Goal: Transaction & Acquisition: Purchase product/service

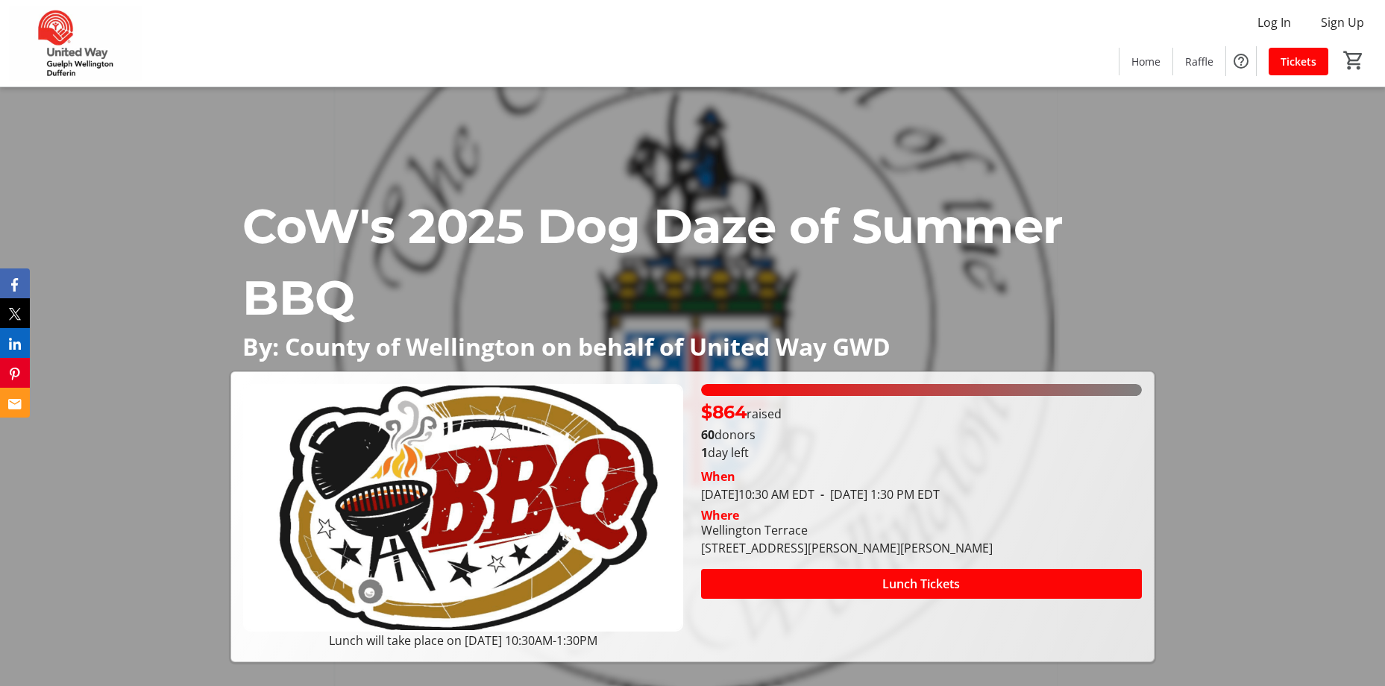
click at [5, 259] on div "CoW's 2025 Dog Daze of Summer BBQ By: [GEOGRAPHIC_DATA] on behalf of United Way…" at bounding box center [692, 374] width 1385 height 575
click at [919, 585] on span "Lunch Tickets" at bounding box center [921, 584] width 78 height 18
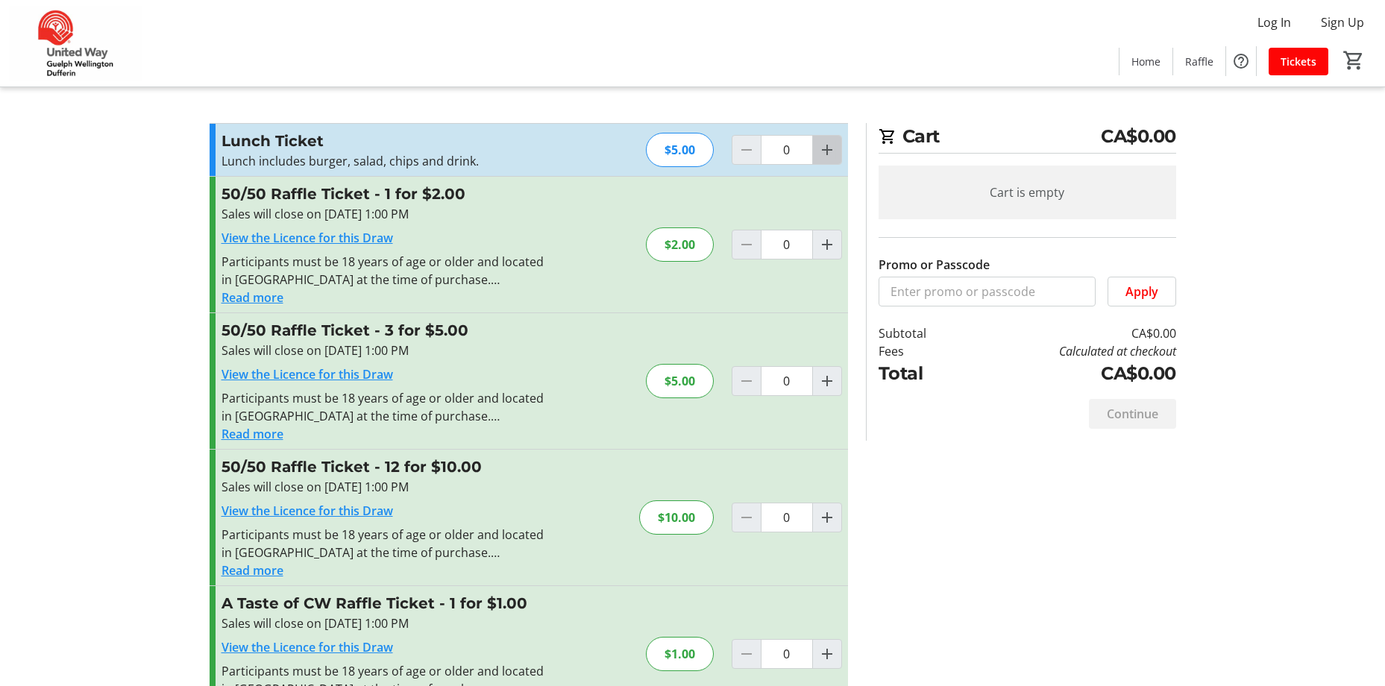
click at [820, 153] on mat-icon "Increment by one" at bounding box center [827, 150] width 18 height 18
type input "1"
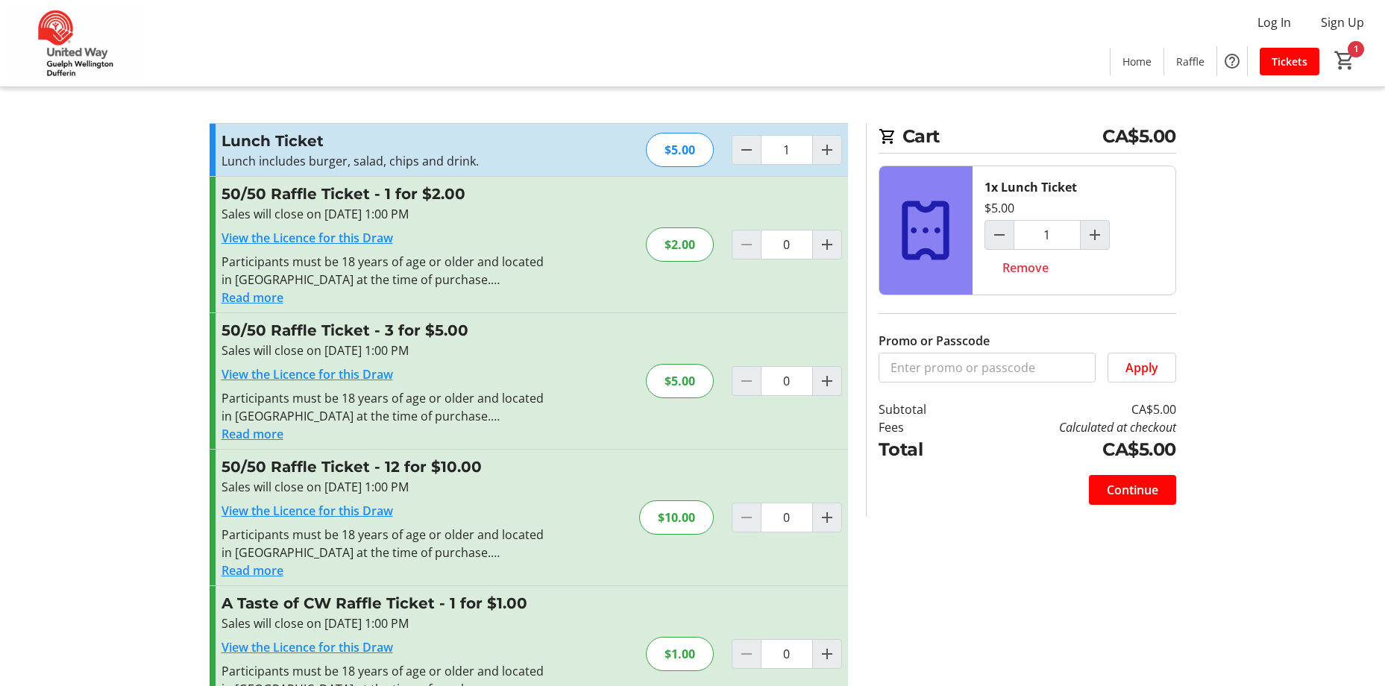
drag, startPoint x: 1180, startPoint y: 596, endPoint x: 1048, endPoint y: 511, distance: 156.6
click at [1180, 596] on div "Promo or Passcode Apply Lunch Ticket Lunch includes burger, salad, chips and dr…" at bounding box center [693, 590] width 984 height 934
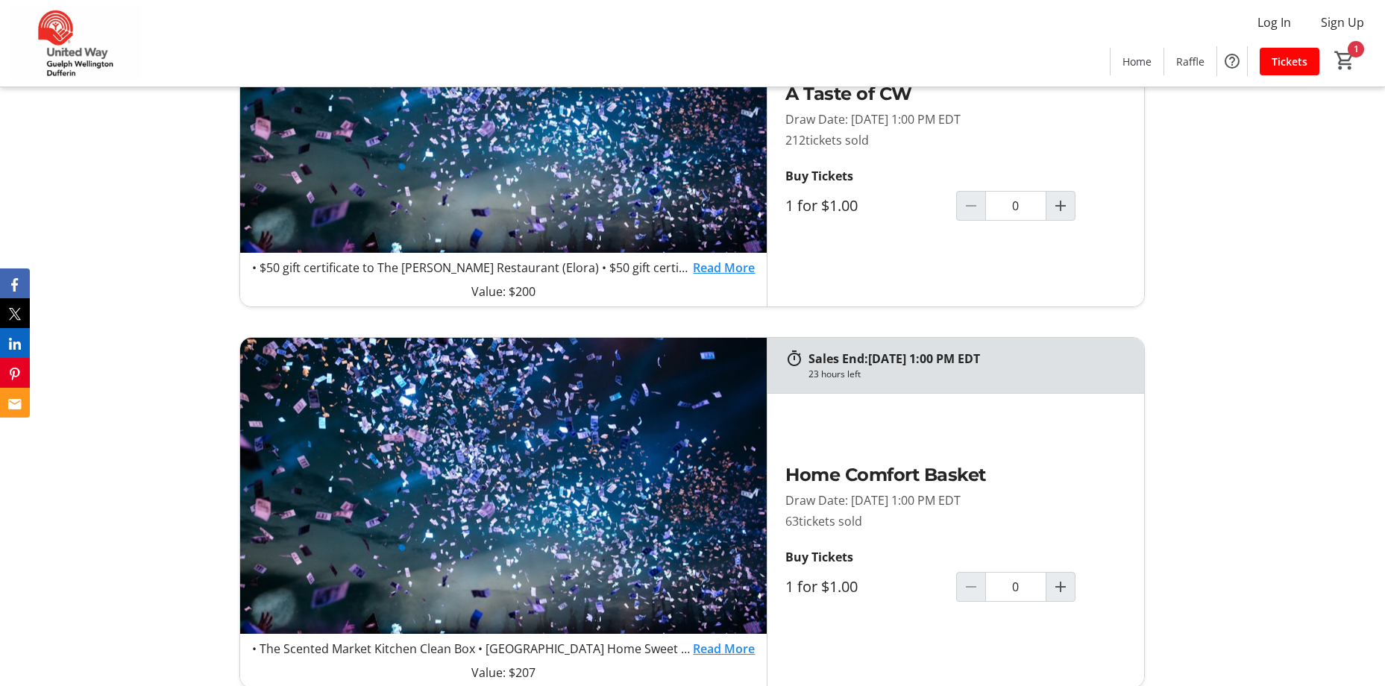
scroll to position [1193, 0]
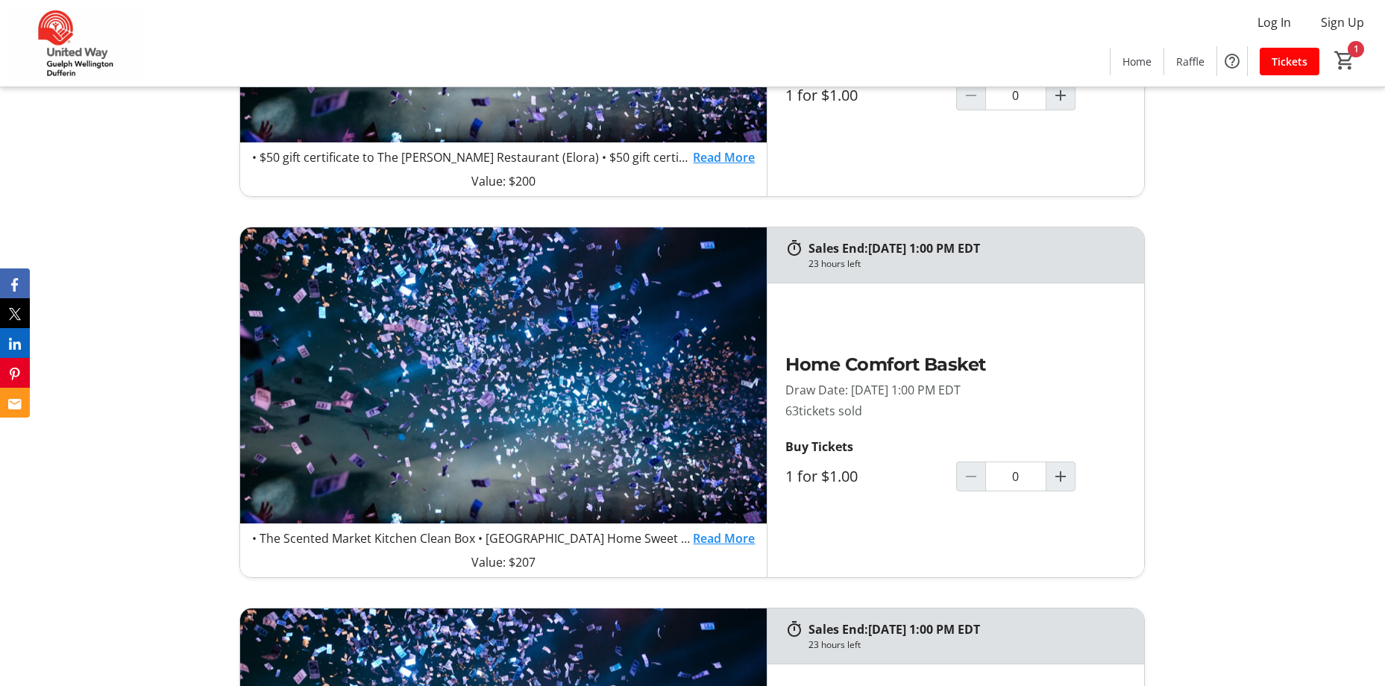
click at [706, 544] on link "Read More" at bounding box center [724, 538] width 62 height 18
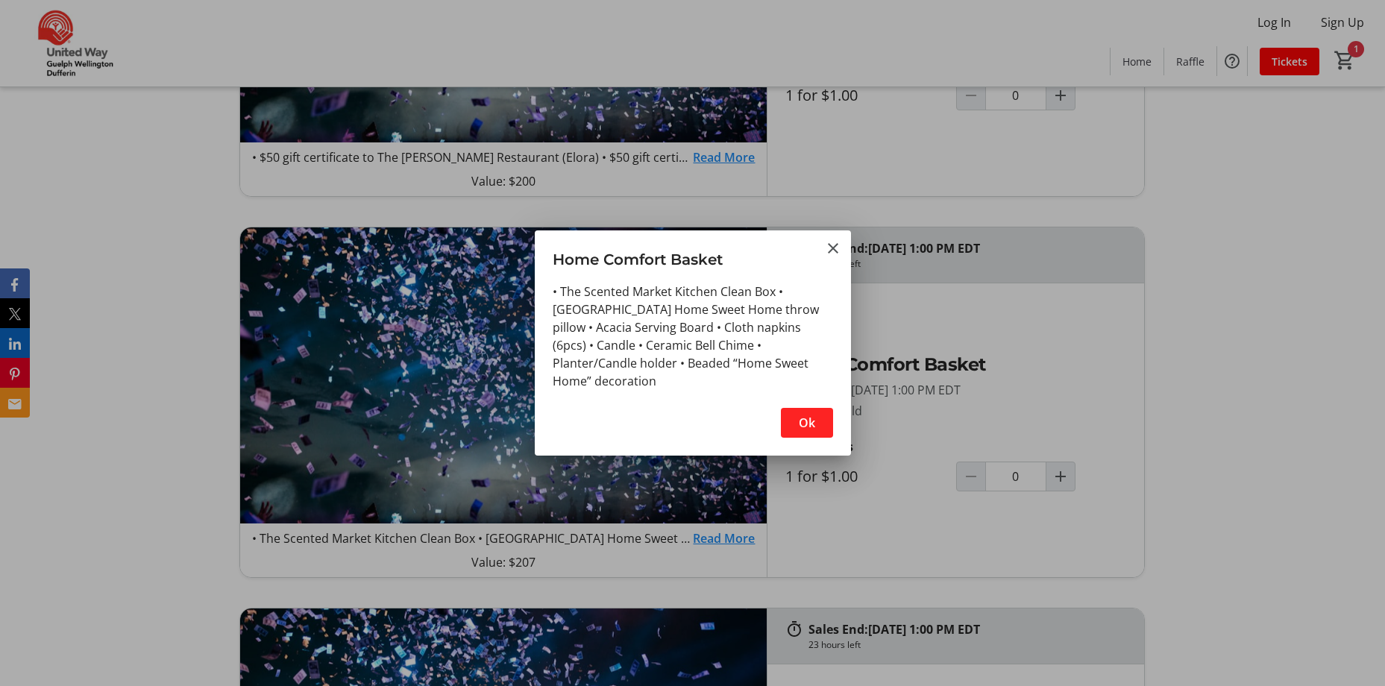
click at [843, 244] on h3 "Home Comfort Basket" at bounding box center [693, 255] width 316 height 51
click at [835, 243] on mat-icon "Close" at bounding box center [833, 248] width 18 height 18
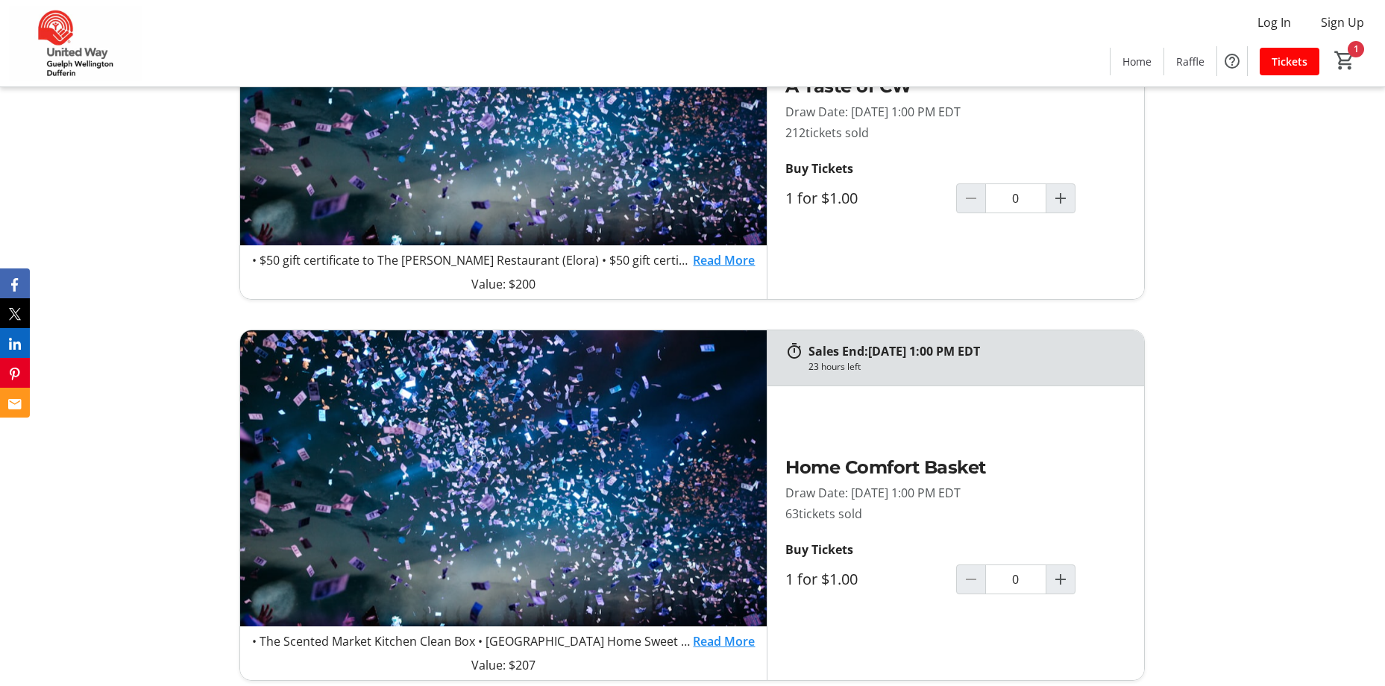
scroll to position [969, 0]
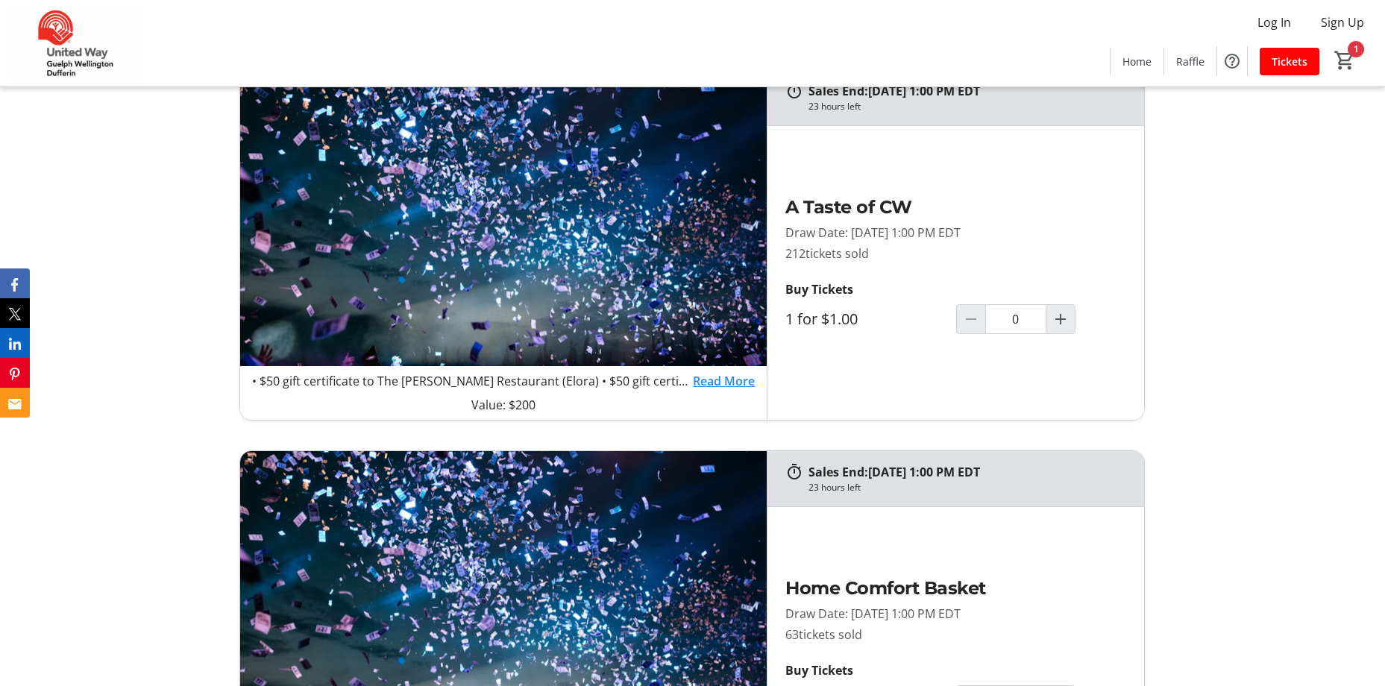
click at [718, 385] on link "Read More" at bounding box center [724, 381] width 62 height 18
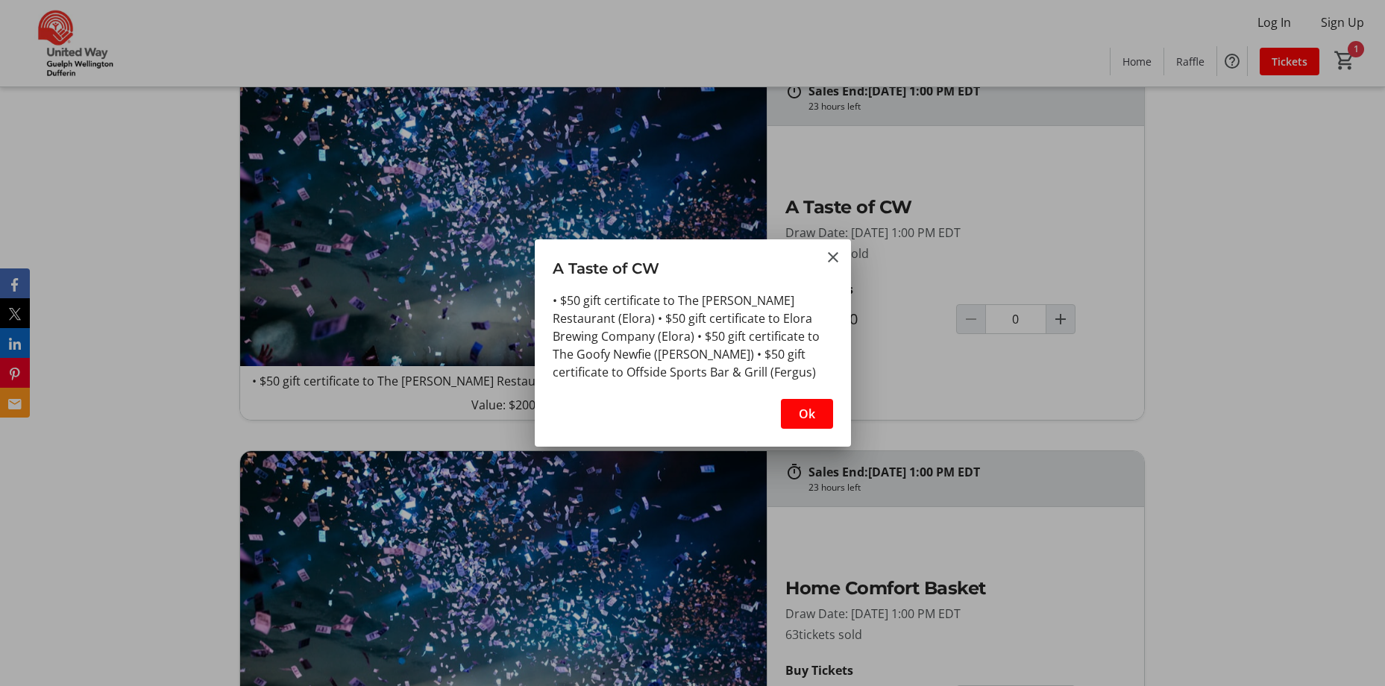
scroll to position [0, 0]
click at [838, 262] on mat-icon "Close" at bounding box center [833, 257] width 18 height 18
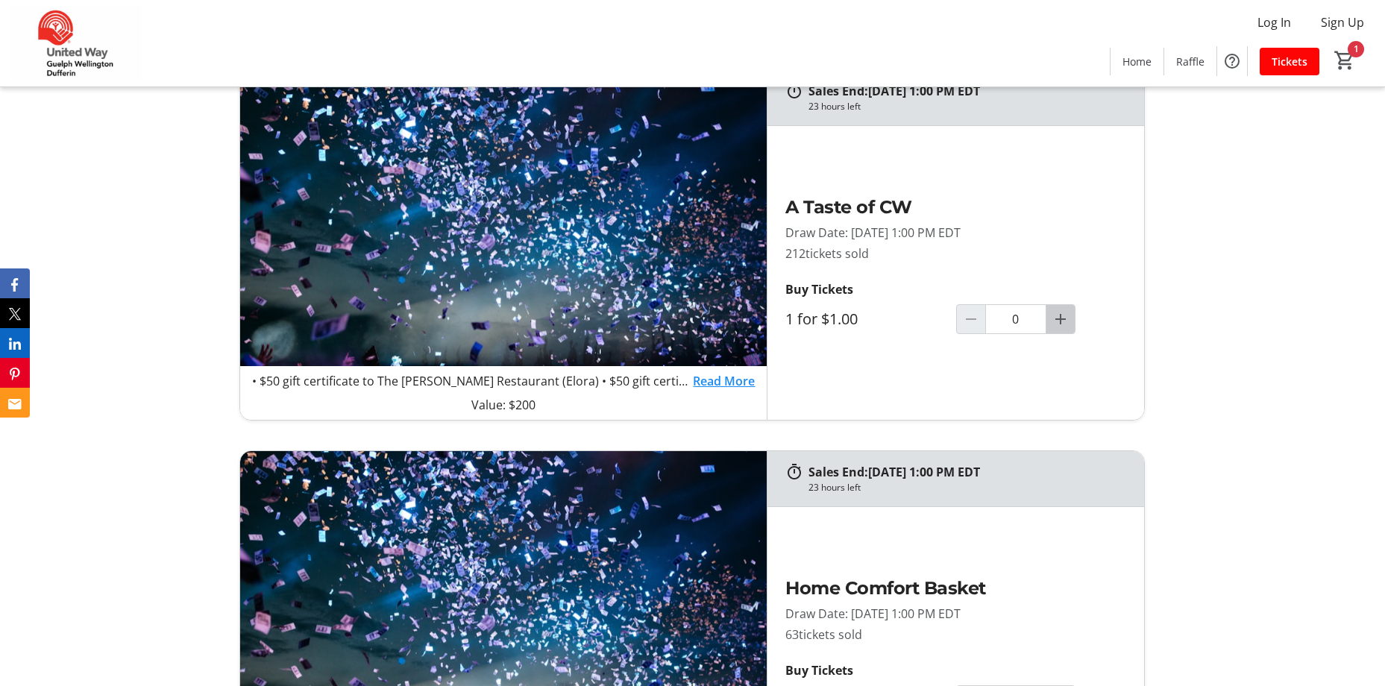
click at [1069, 327] on span "Increment by one" at bounding box center [1060, 319] width 28 height 28
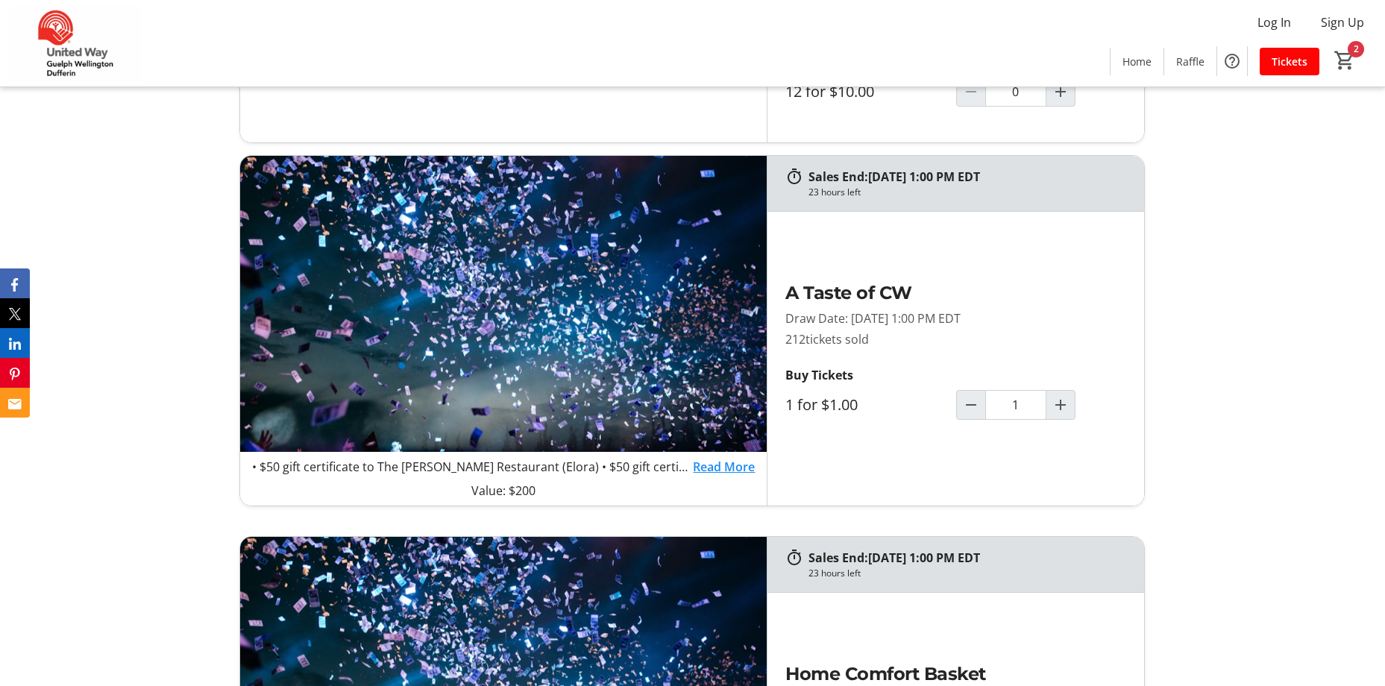
scroll to position [746, 0]
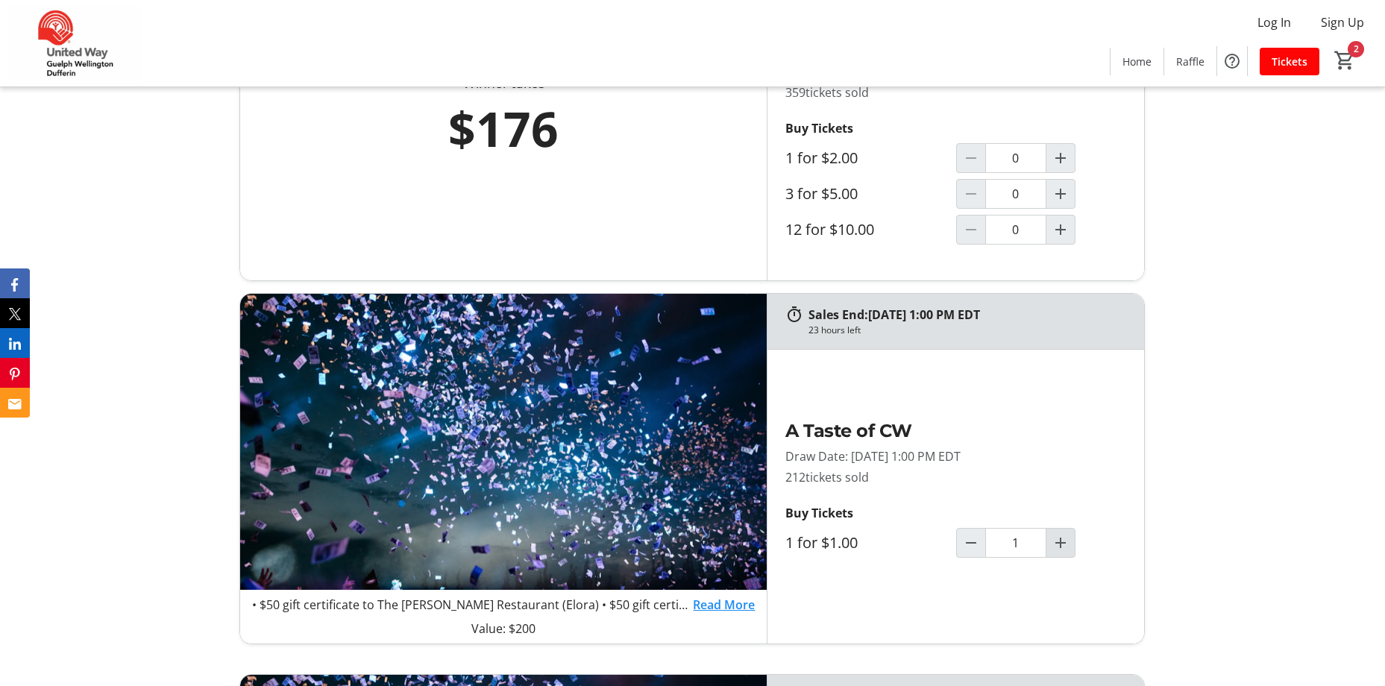
click at [1059, 554] on span "Increment by one" at bounding box center [1060, 543] width 28 height 28
type input "2"
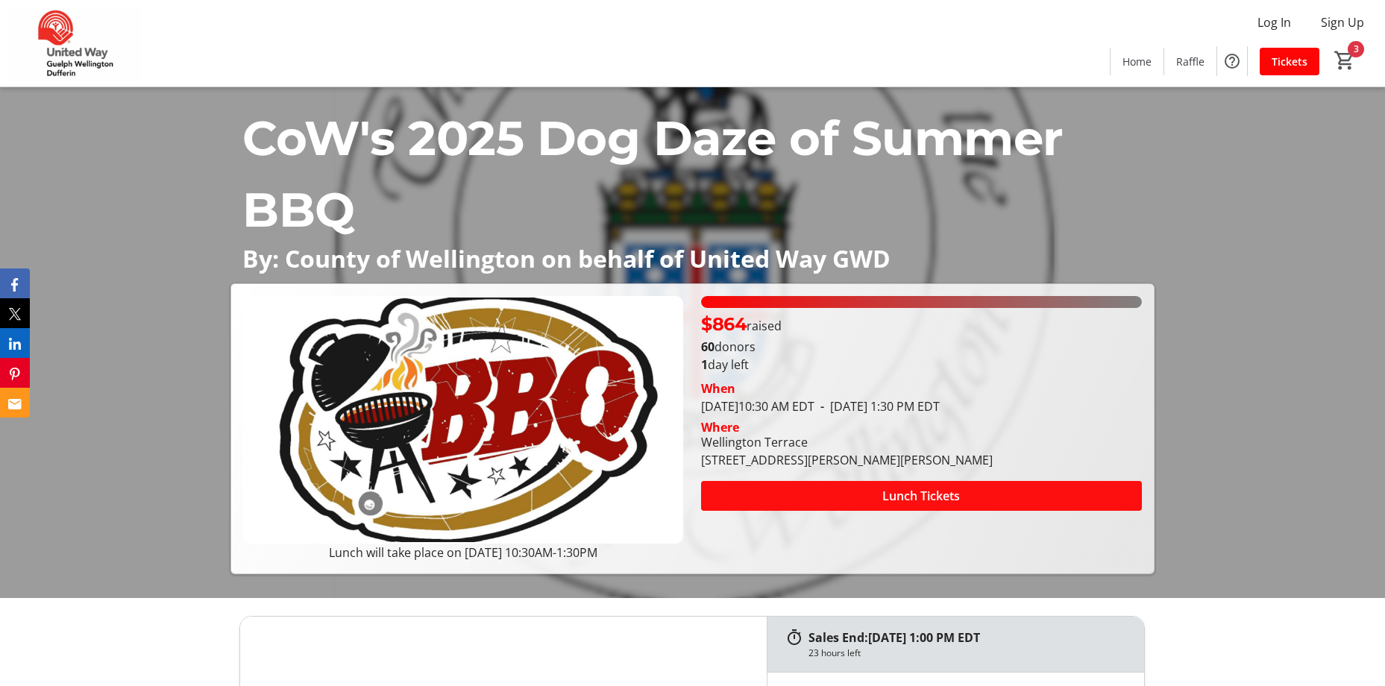
scroll to position [75, 0]
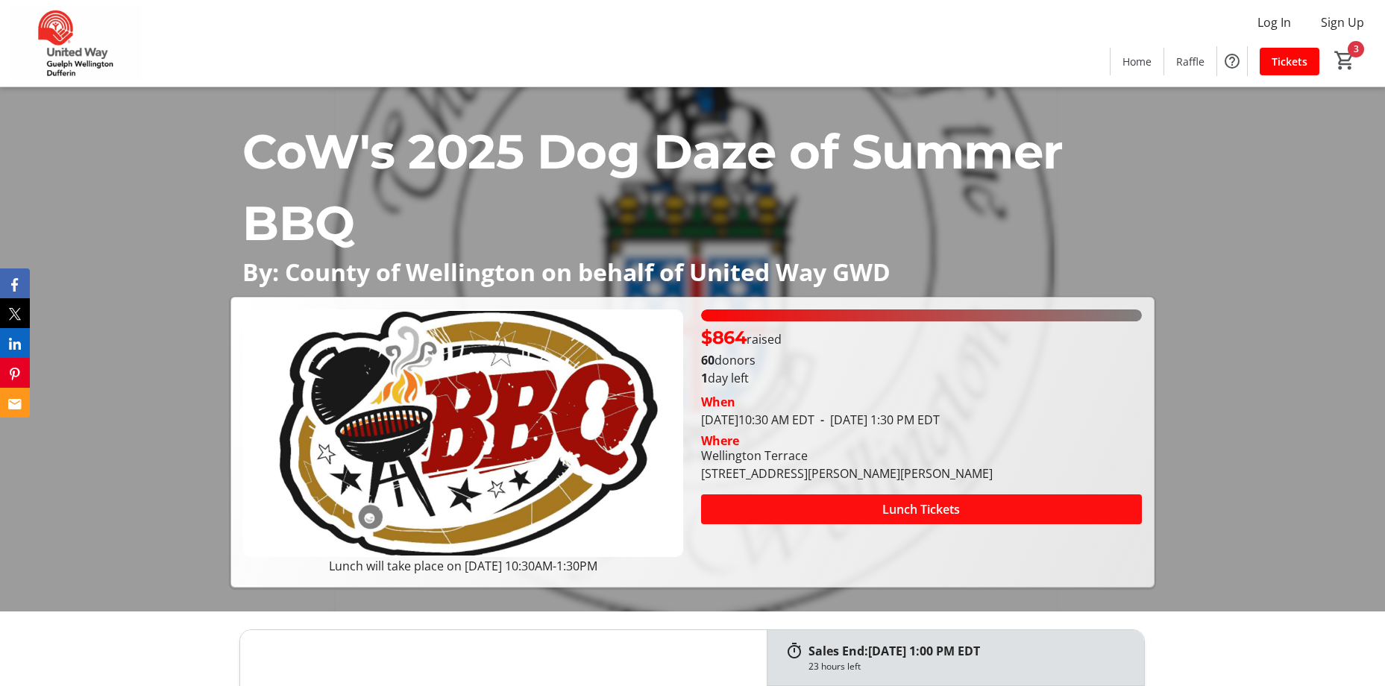
click at [958, 508] on span "Lunch Tickets" at bounding box center [921, 509] width 78 height 18
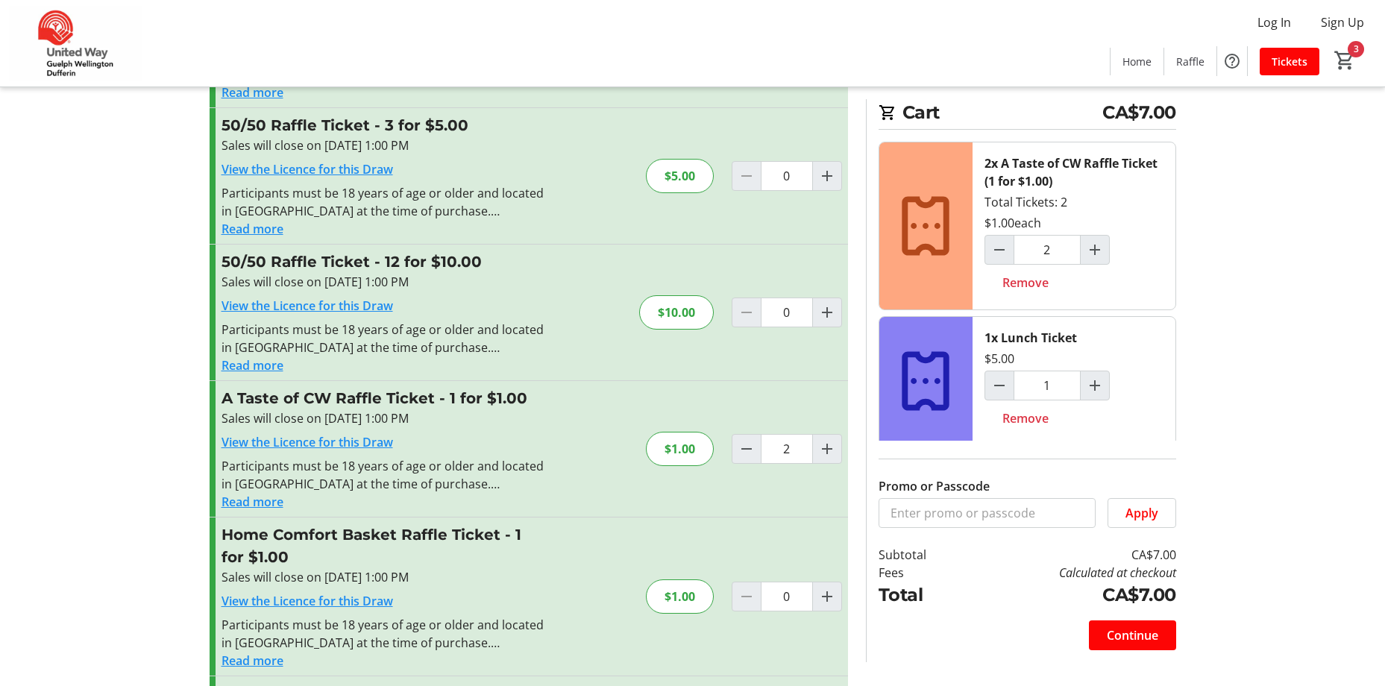
scroll to position [224, 0]
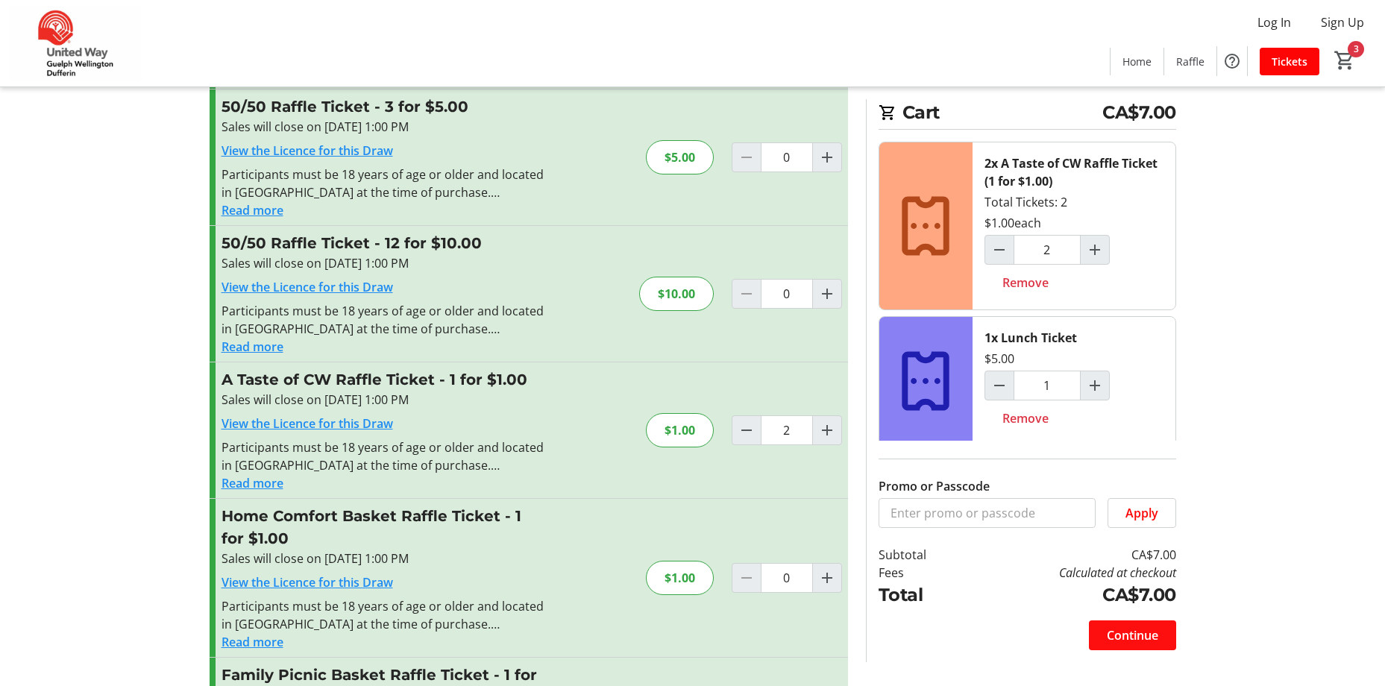
click at [1136, 640] on span "Continue" at bounding box center [1131, 635] width 51 height 18
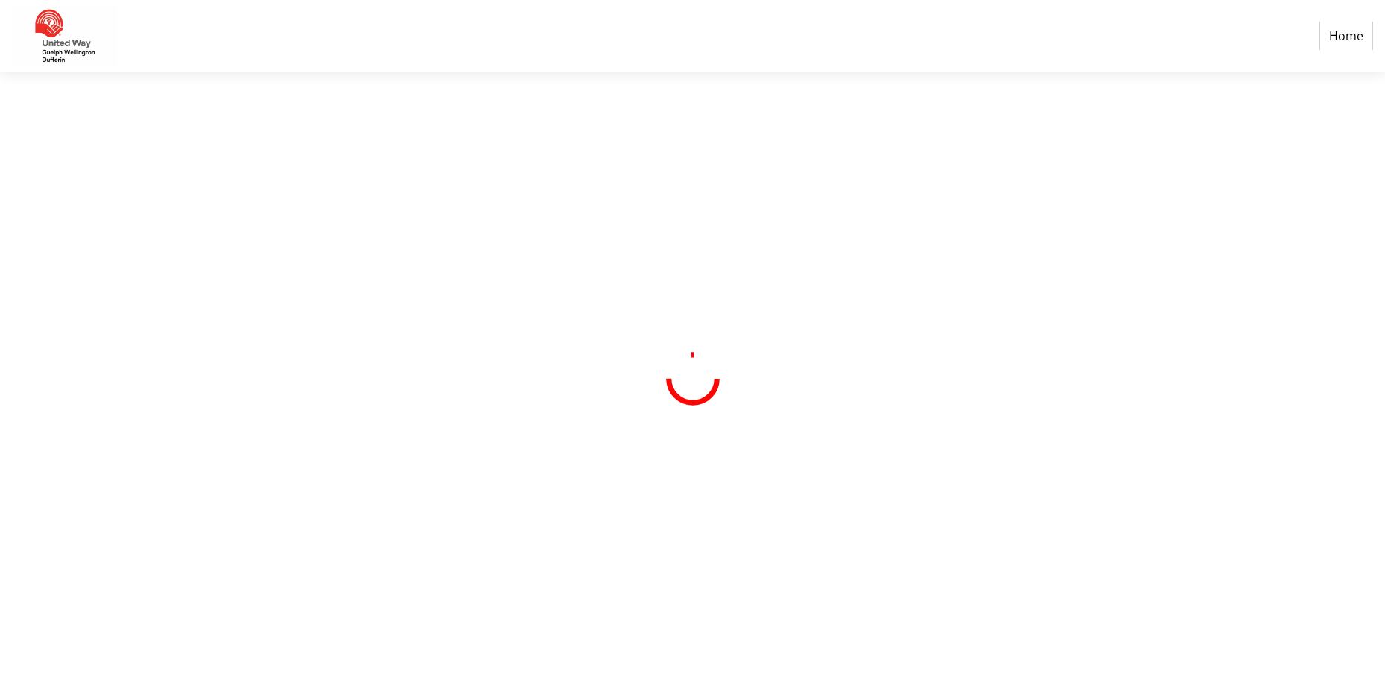
select select "CA"
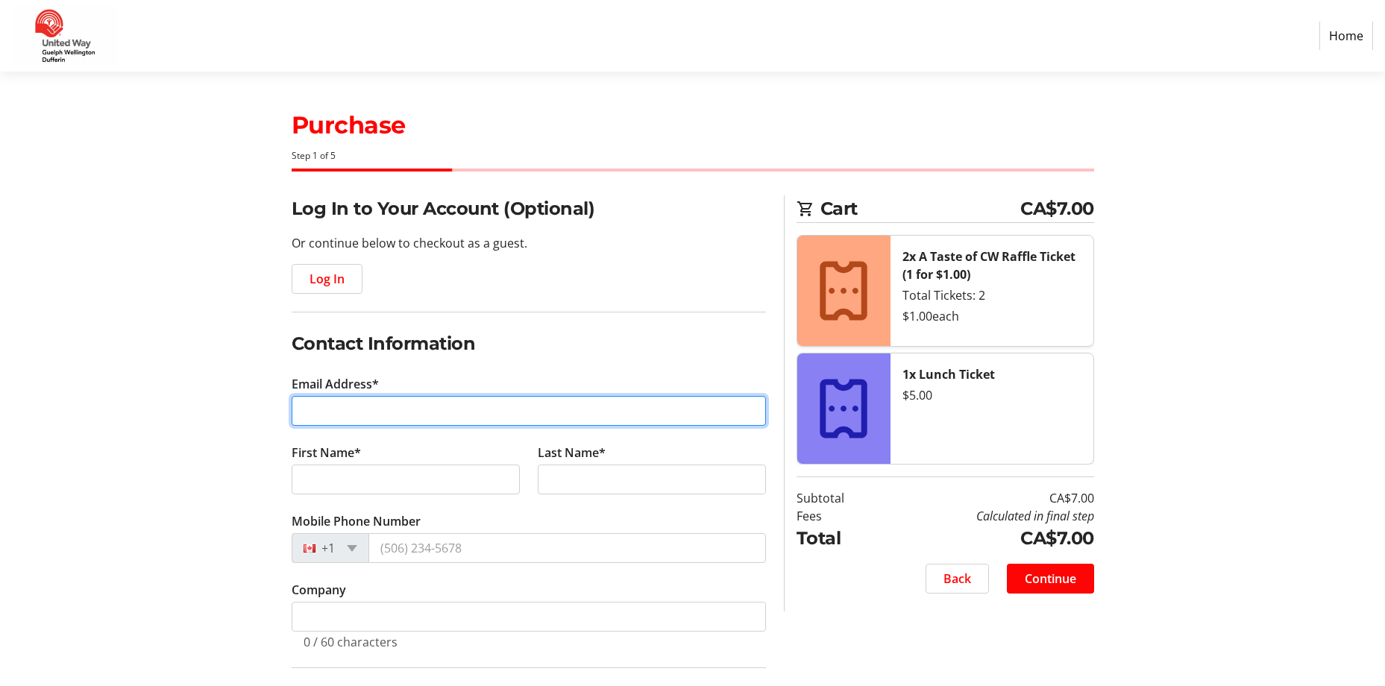
click at [492, 409] on input "Email Address*" at bounding box center [529, 411] width 474 height 30
type input "[EMAIL_ADDRESS][DOMAIN_NAME]"
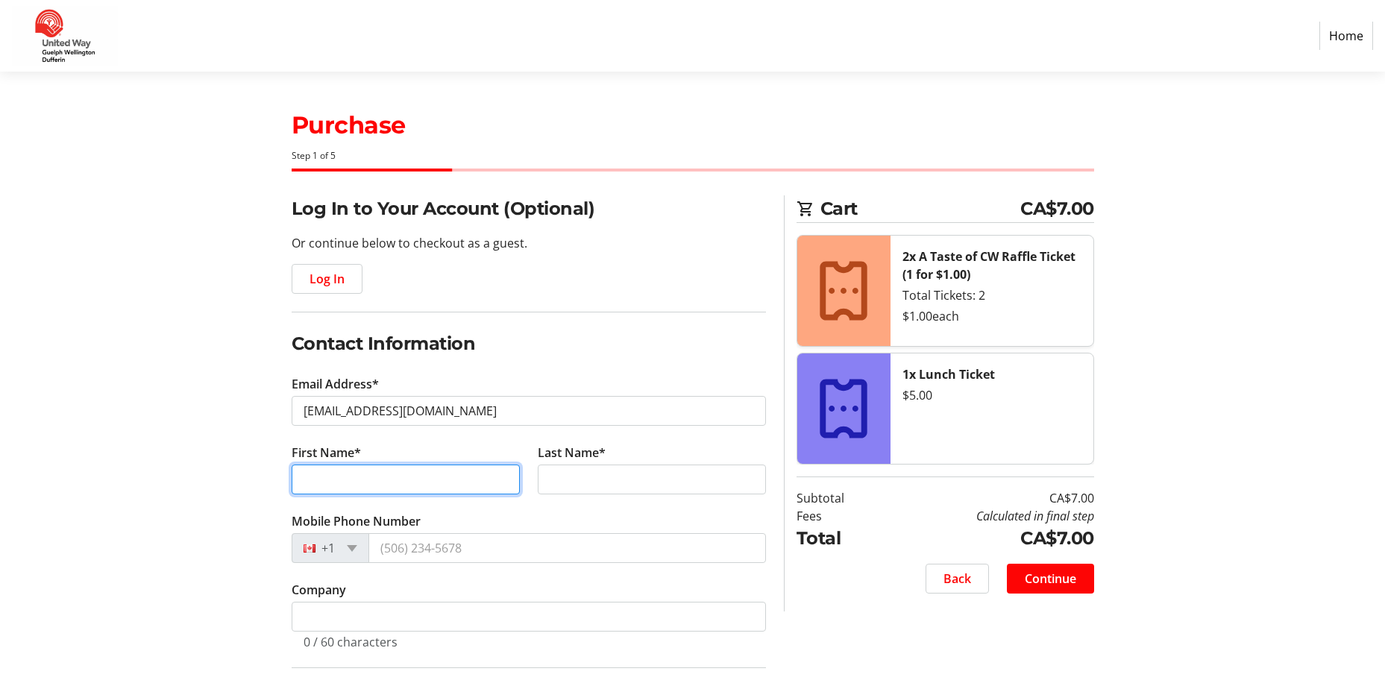
type input "[PERSON_NAME]"
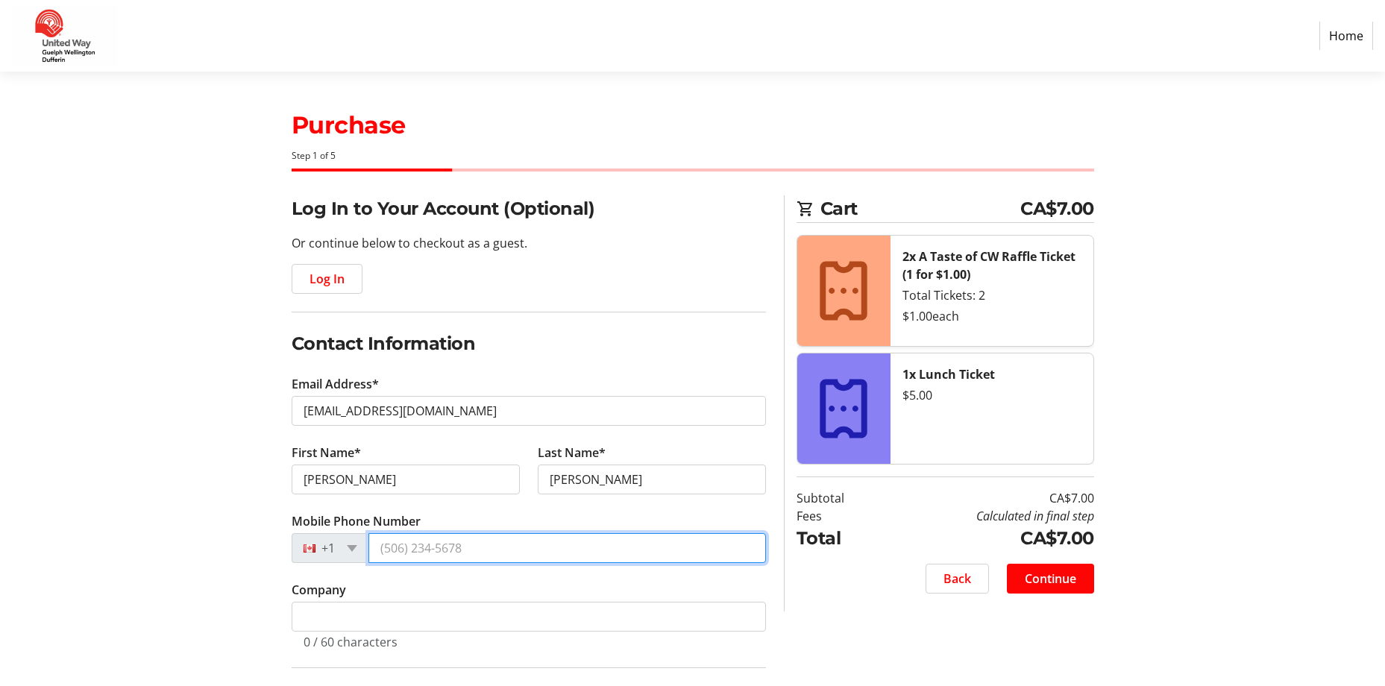
type input "[PHONE_NUMBER]"
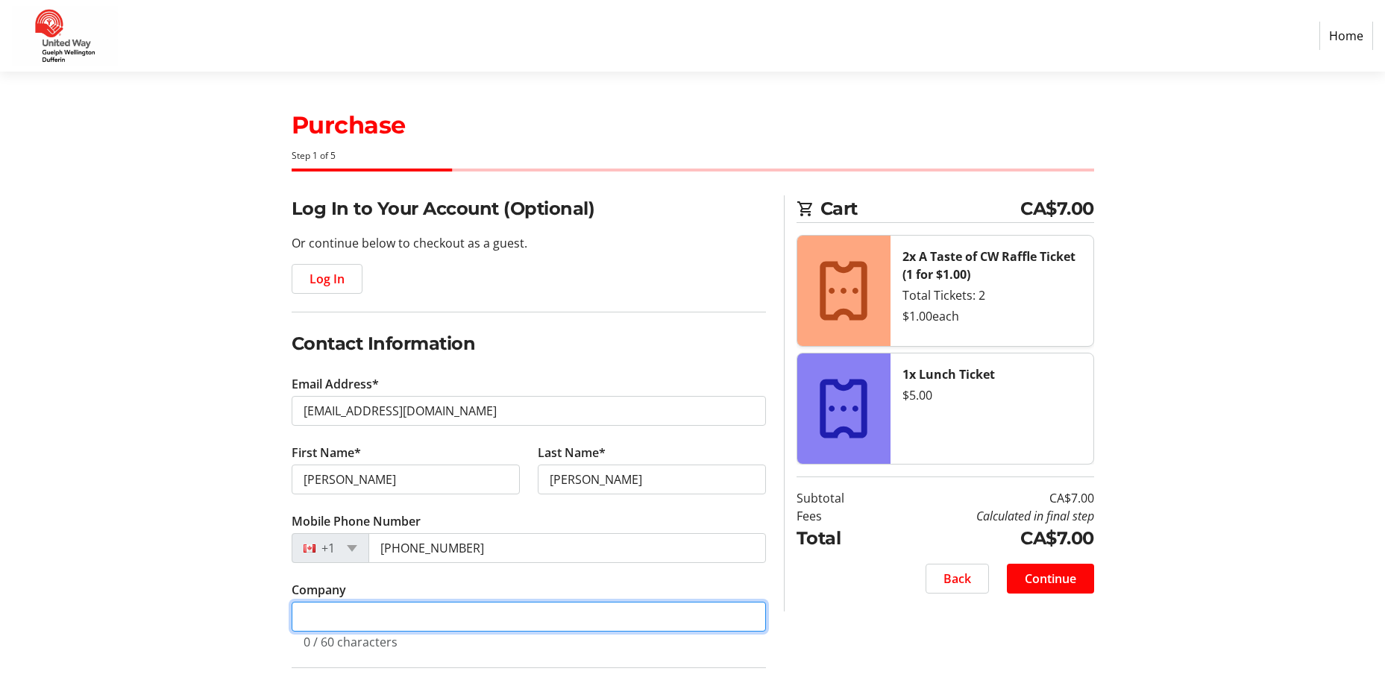
type input "County of [GEOGRAPHIC_DATA]"
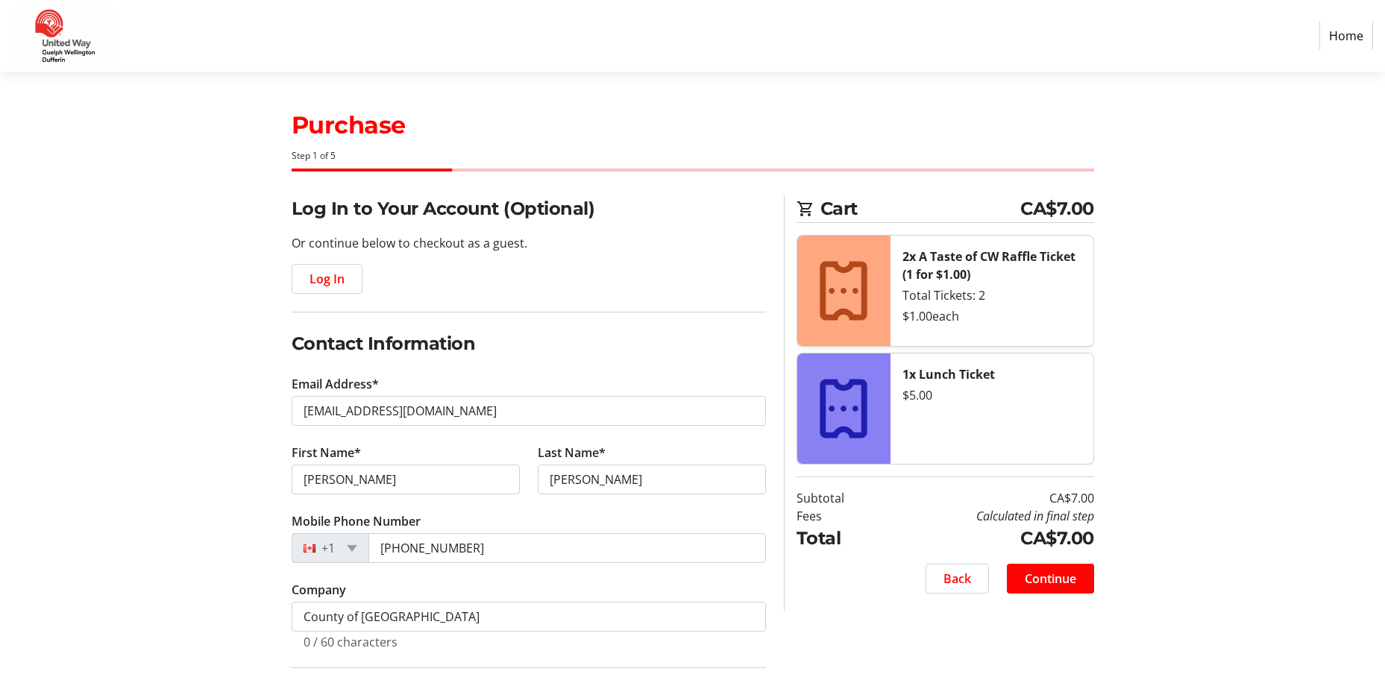
type input "[STREET_ADDRESS]"
type input "Center Capacity"
select select "ON"
type input "N1G 5B3"
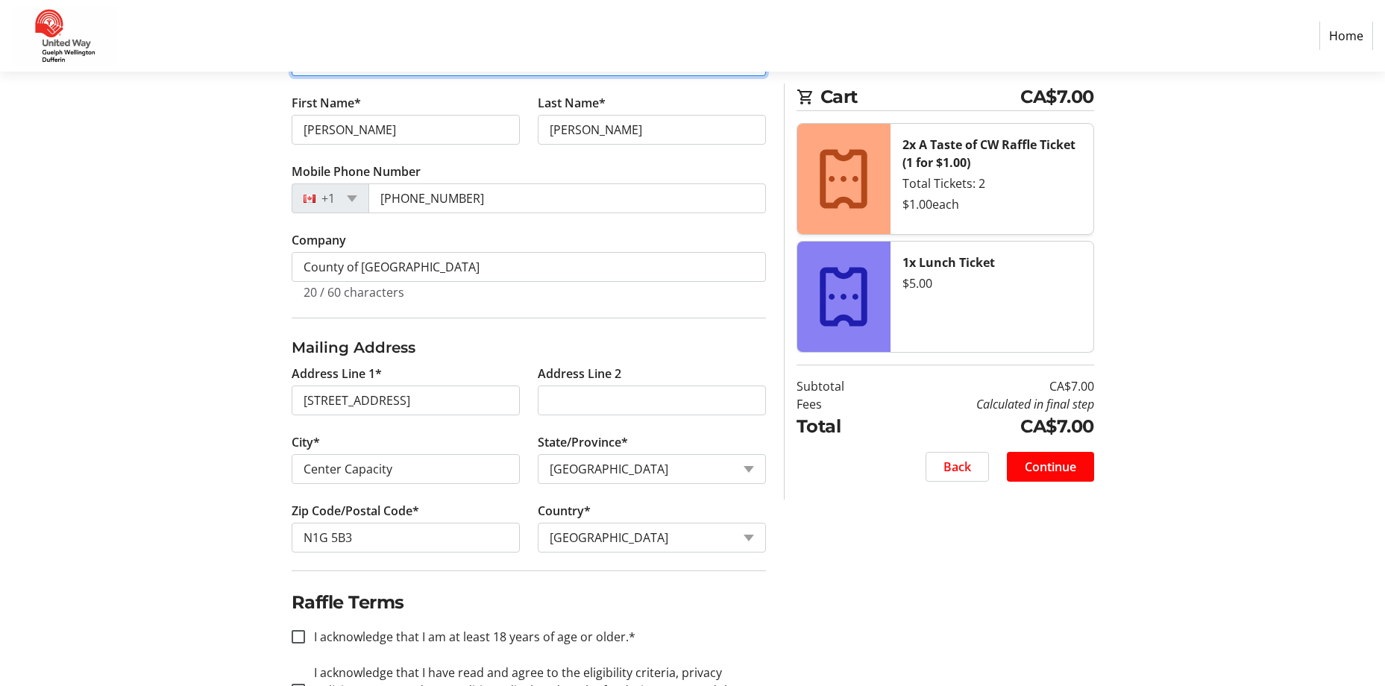
scroll to position [417, 0]
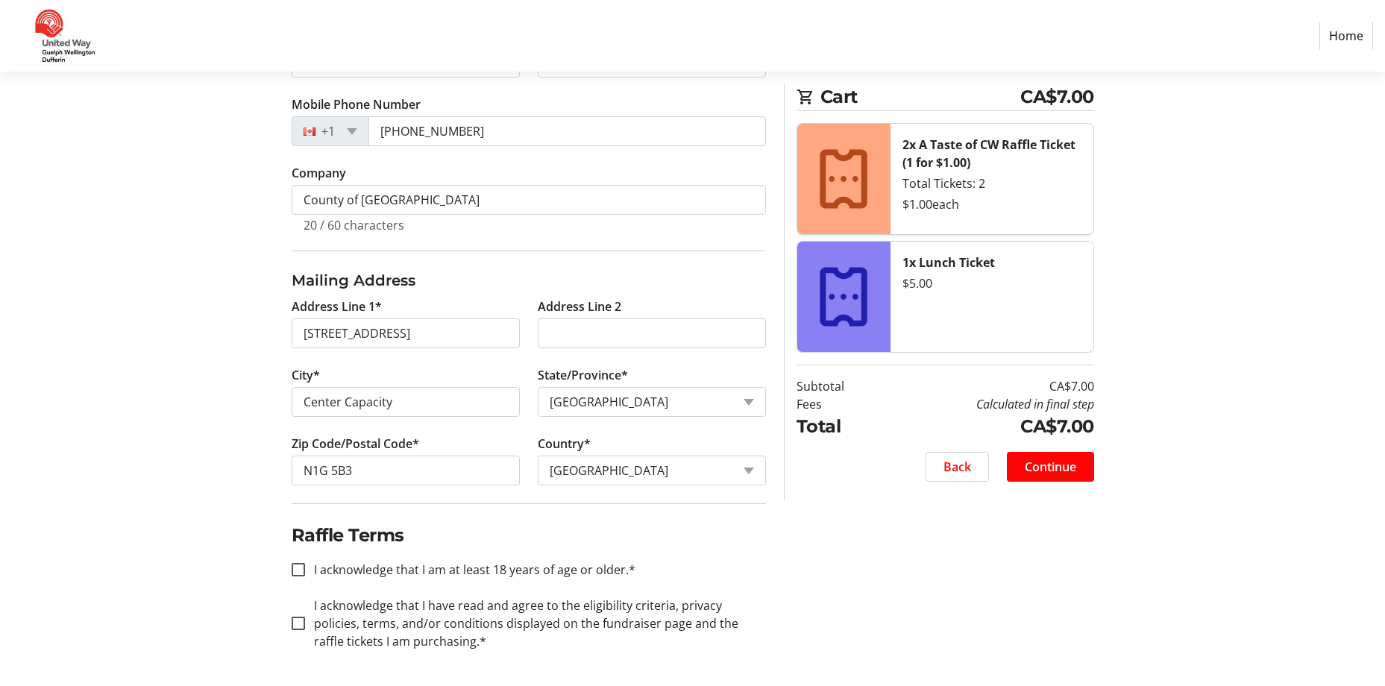
click at [463, 570] on label "I acknowledge that I am at least 18 years of age or older.*" at bounding box center [470, 570] width 330 height 18
click at [305, 570] on input "I acknowledge that I am at least 18 years of age or older.*" at bounding box center [298, 569] width 13 height 13
checkbox input "true"
drag, startPoint x: 506, startPoint y: 627, endPoint x: 869, endPoint y: 594, distance: 364.6
click at [513, 623] on label "I acknowledge that I have read and agree to the eligibility criteria, privacy p…" at bounding box center [535, 623] width 461 height 54
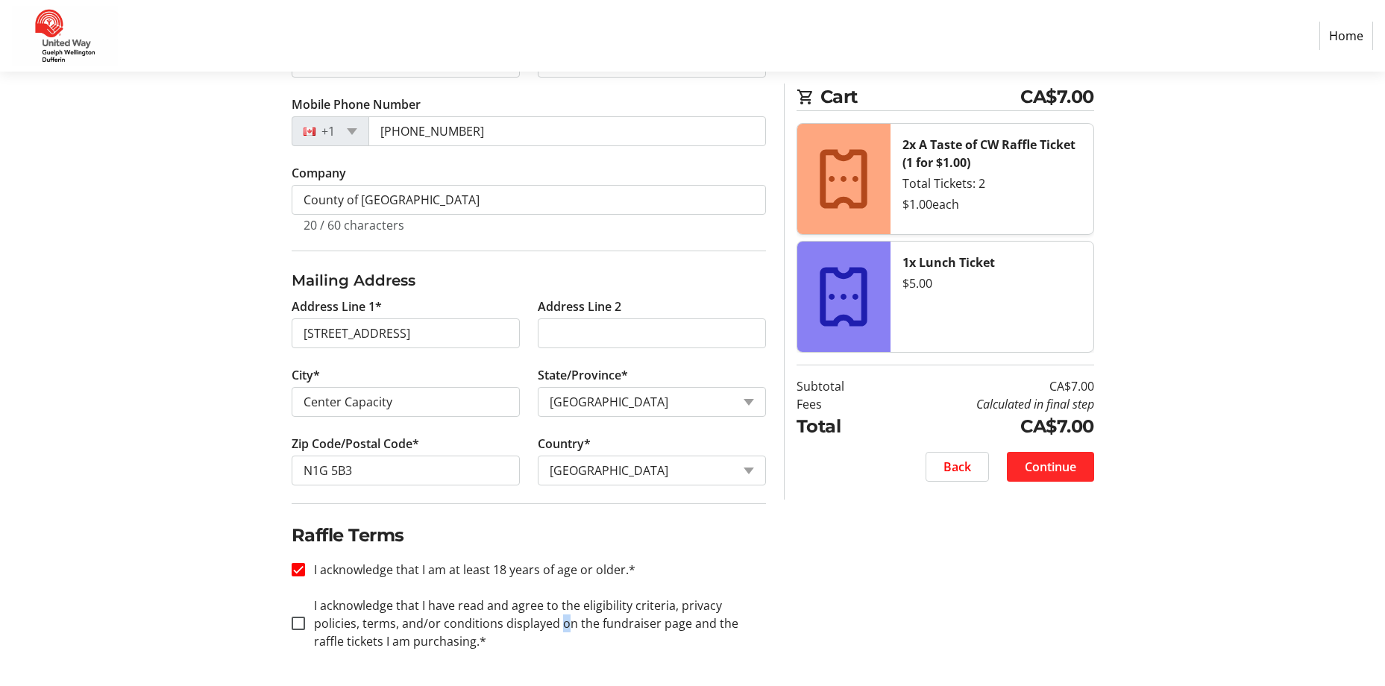
click at [1043, 470] on span "Continue" at bounding box center [1049, 467] width 51 height 18
click at [1068, 482] on span at bounding box center [1050, 467] width 87 height 36
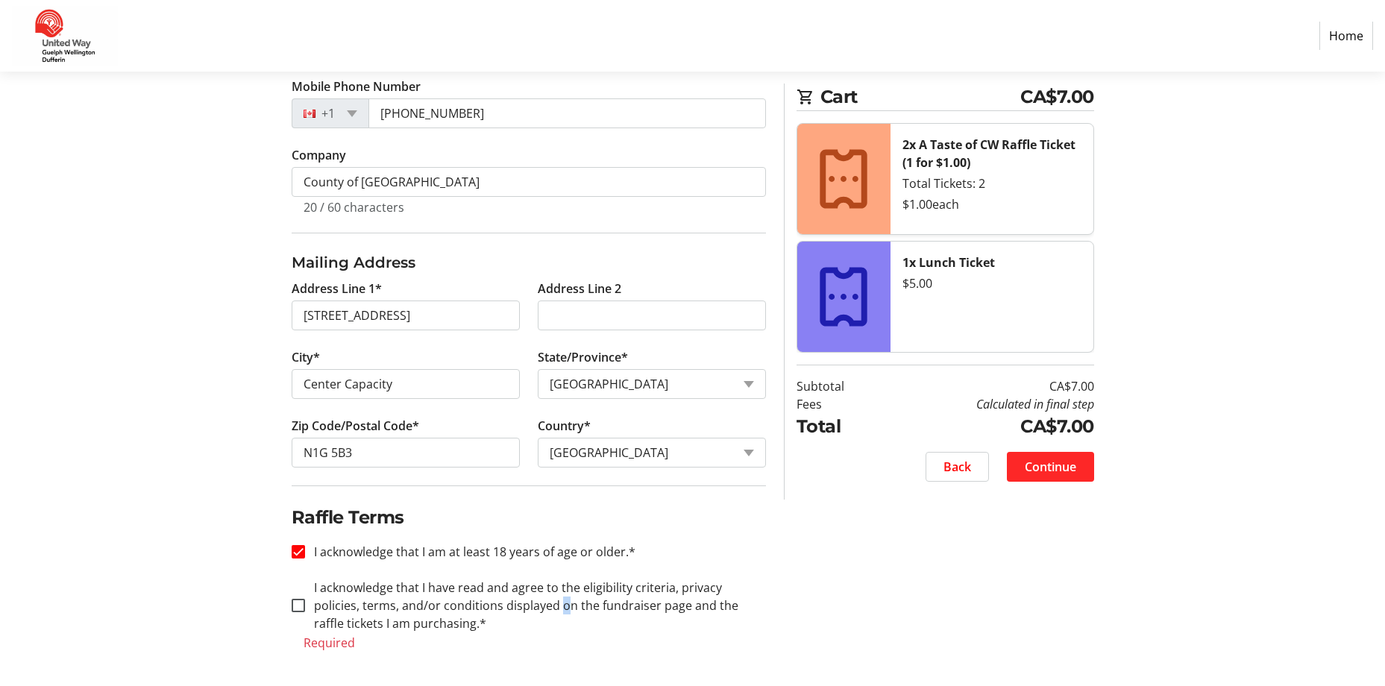
click at [1059, 465] on span "Continue" at bounding box center [1049, 467] width 51 height 18
click at [1076, 476] on span at bounding box center [1050, 467] width 87 height 36
click at [297, 610] on input "I acknowledge that I have read and agree to the eligibility criteria, privacy p…" at bounding box center [298, 605] width 13 height 13
checkbox input "true"
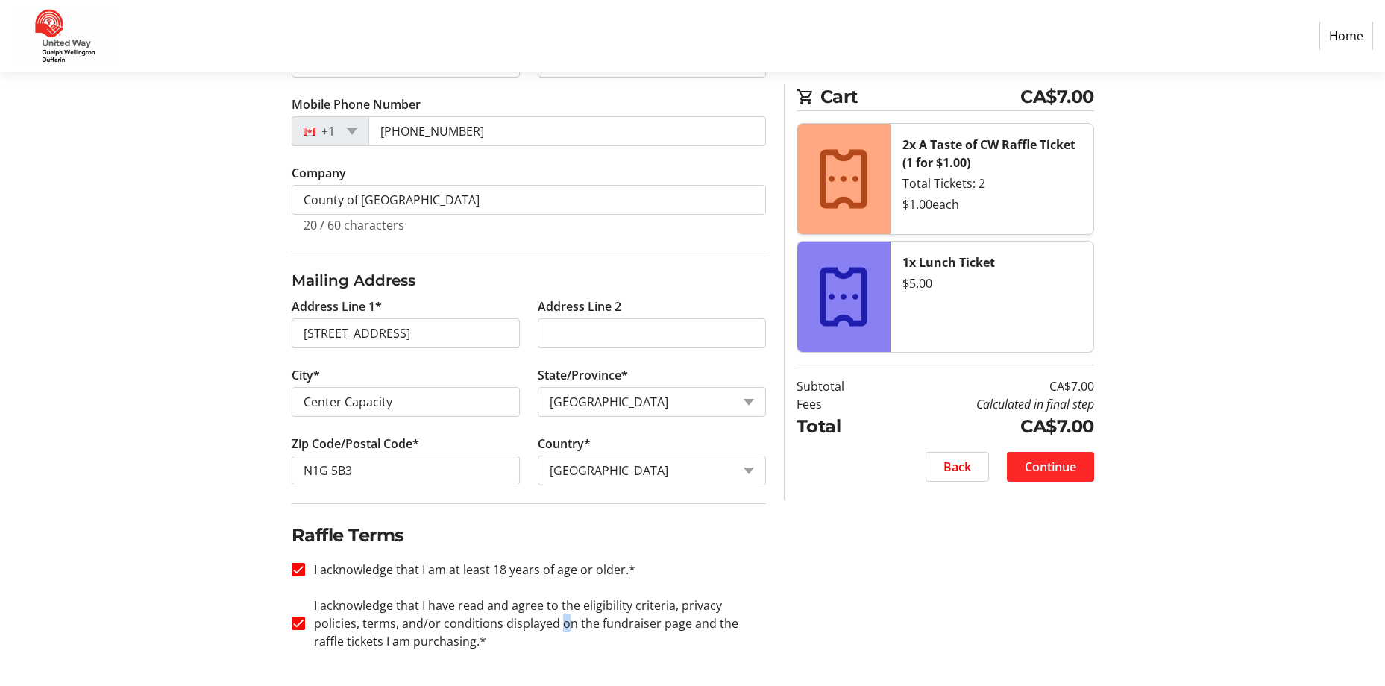
click at [1068, 465] on span "Continue" at bounding box center [1049, 467] width 51 height 18
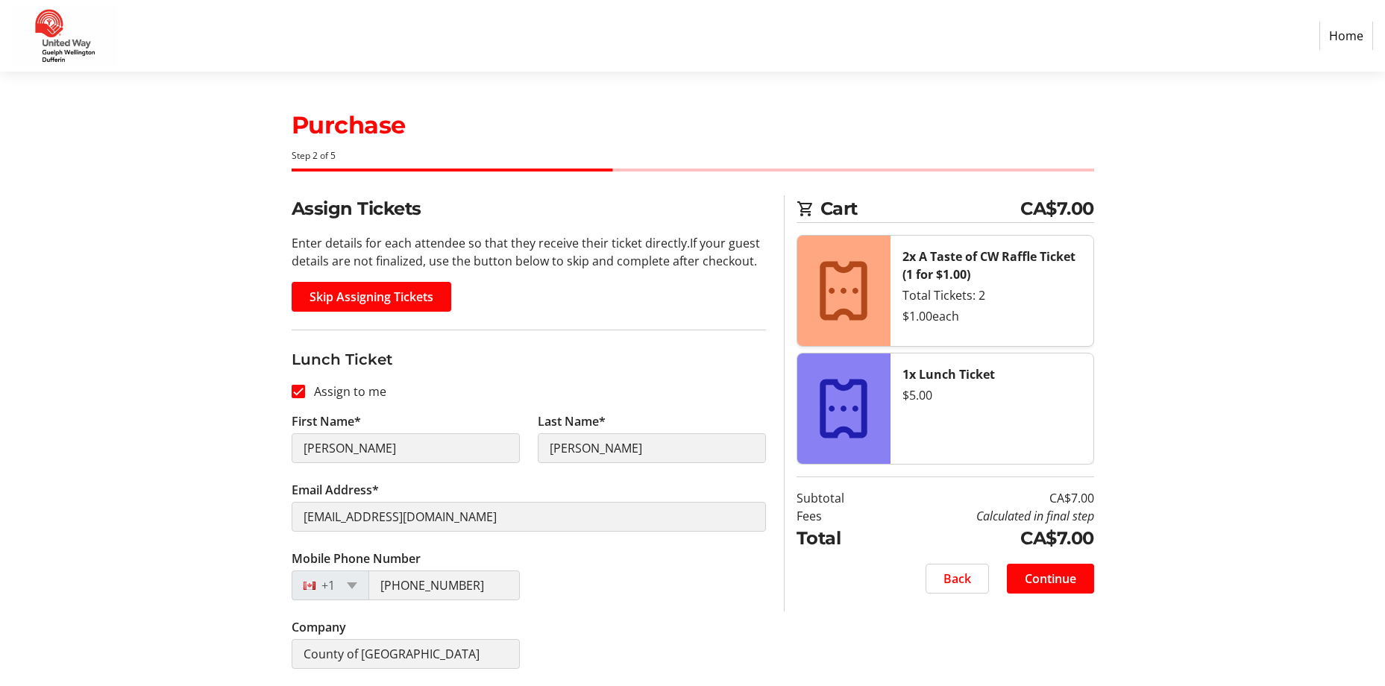
scroll to position [1, 0]
drag, startPoint x: 412, startPoint y: 284, endPoint x: 493, endPoint y: 315, distance: 87.1
click at [412, 285] on span at bounding box center [372, 296] width 160 height 36
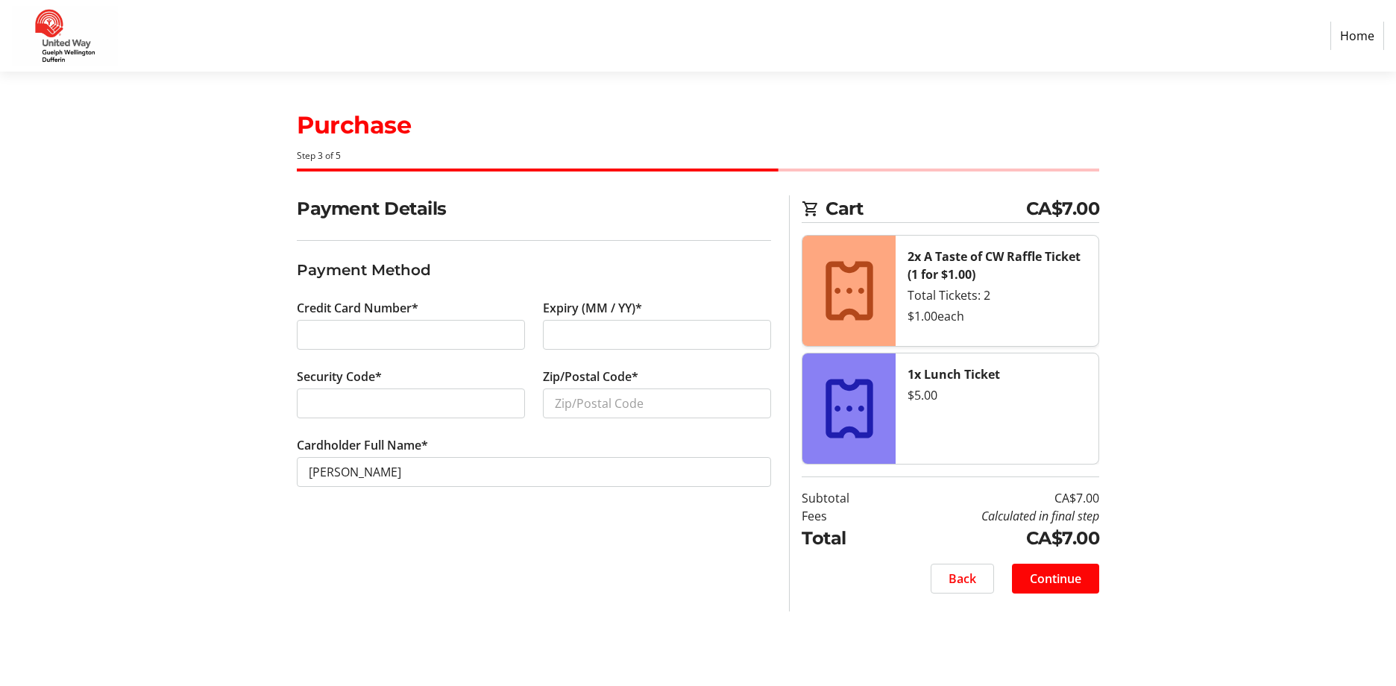
click at [550, 338] on div at bounding box center [657, 335] width 228 height 30
click at [623, 411] on input "Zip/Postal Code*" at bounding box center [657, 403] width 228 height 30
type input "N1G5B3"
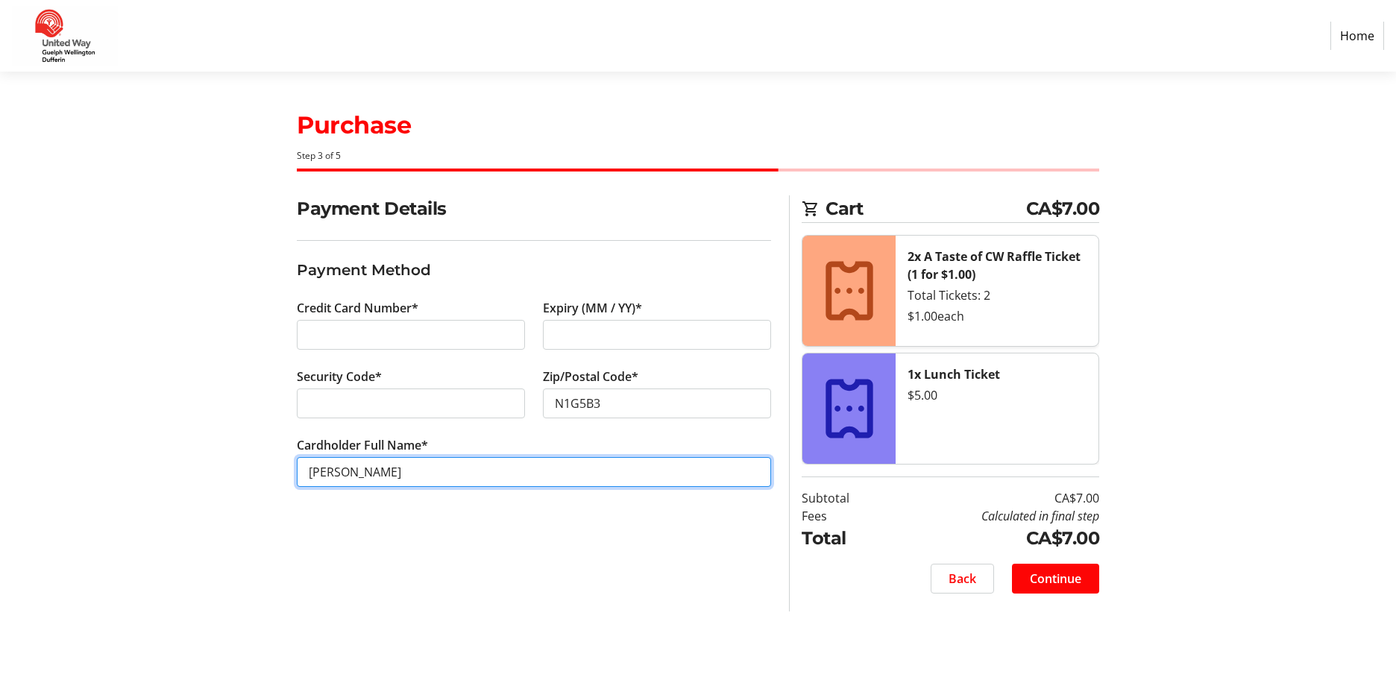
click at [545, 476] on input "[PERSON_NAME]" at bounding box center [534, 472] width 474 height 30
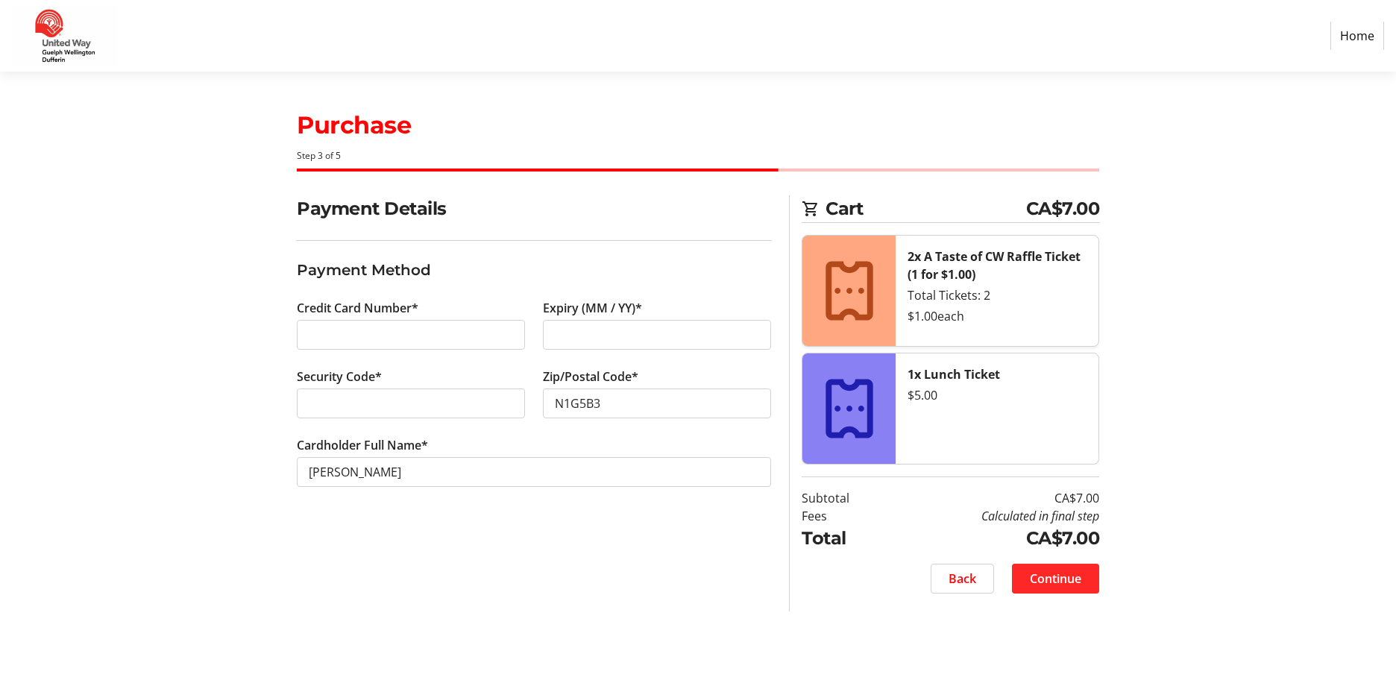
click at [1093, 583] on span at bounding box center [1055, 579] width 87 height 36
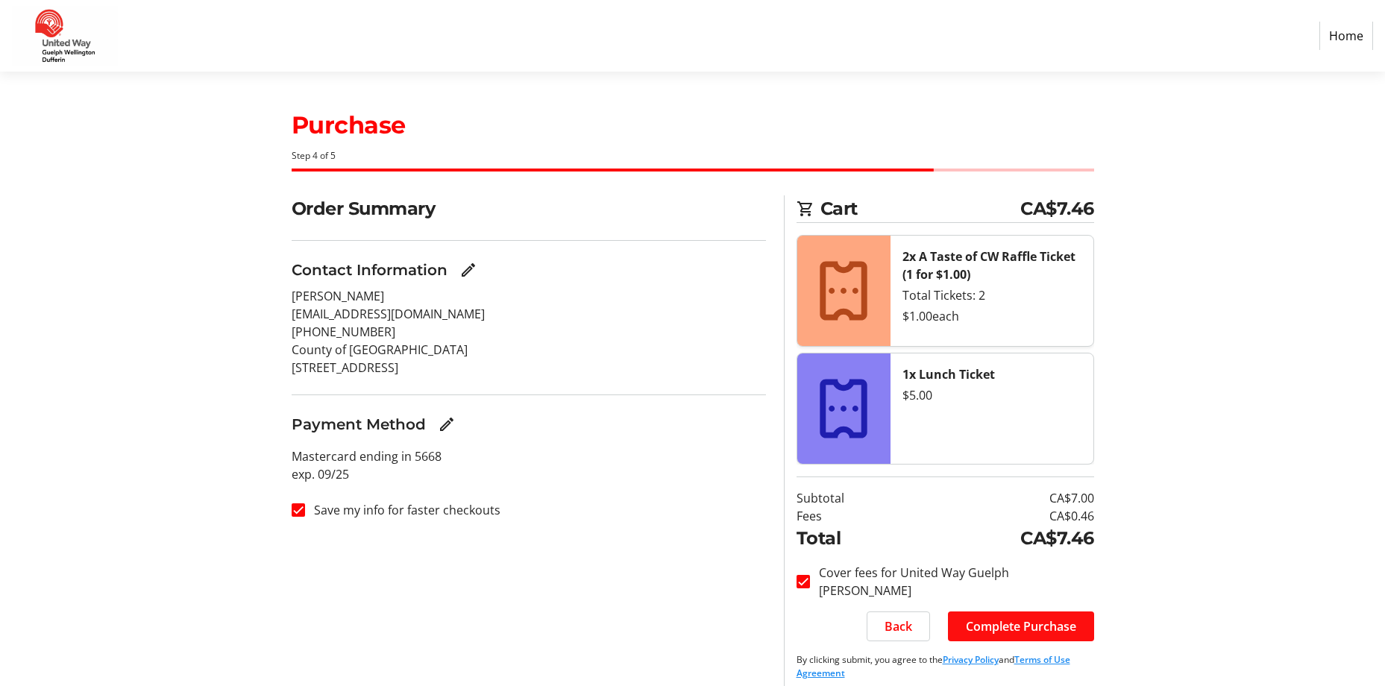
click at [994, 615] on span at bounding box center [1021, 626] width 146 height 36
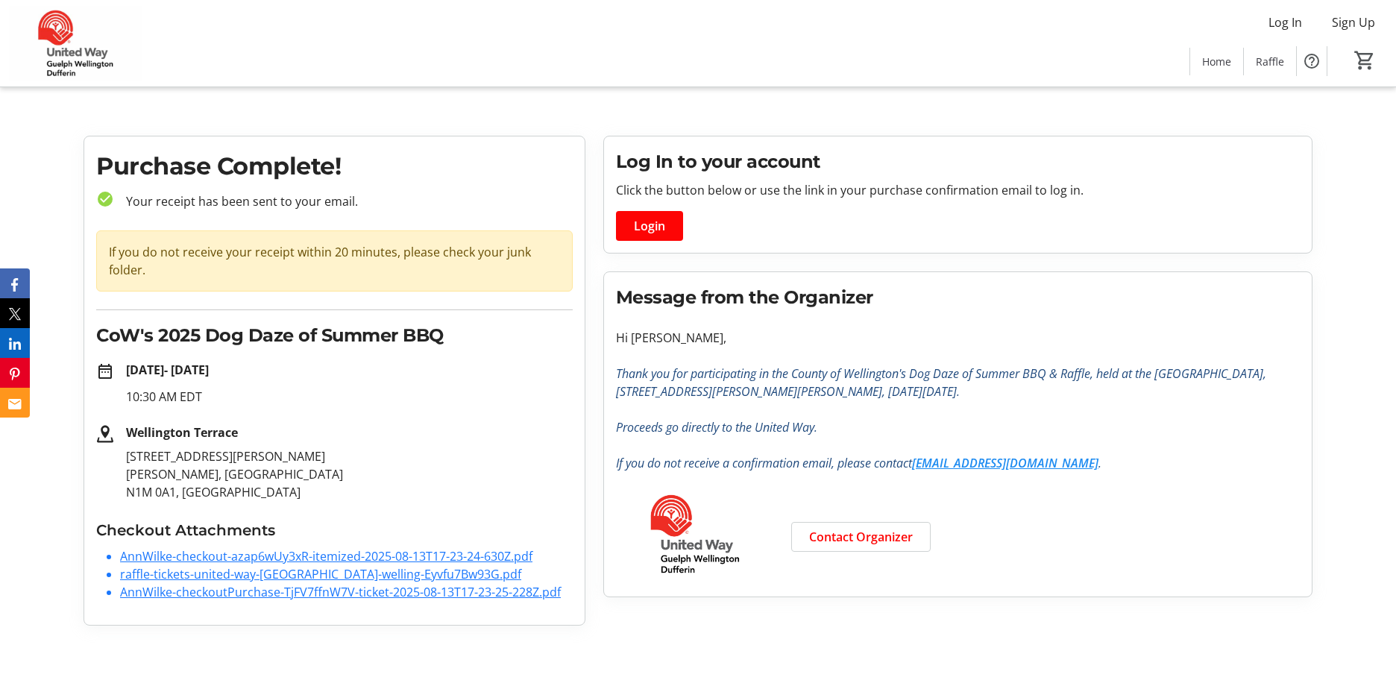
click at [354, 598] on link "AnnWilke-checkoutPurchase-TjFV7ffnW7V-ticket-2025-08-13T17-23-25-228Z.pdf" at bounding box center [340, 592] width 441 height 16
